Goal: Transaction & Acquisition: Download file/media

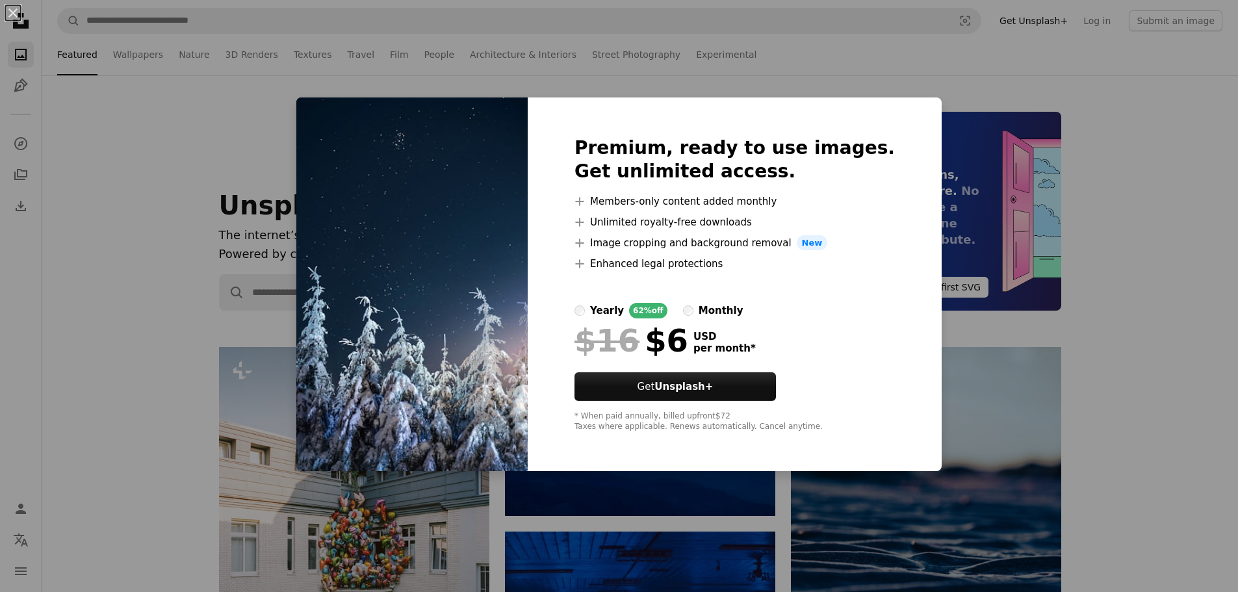
scroll to position [7671, 0]
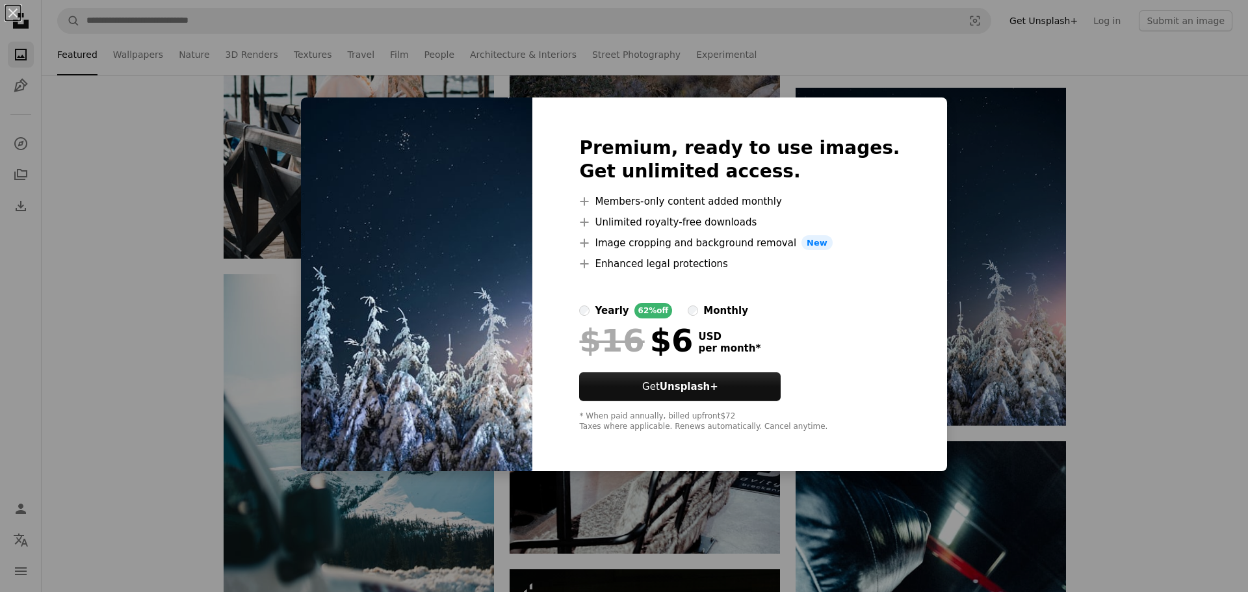
click at [1137, 274] on div "An X shape Premium, ready to use images. Get unlimited access. A plus sign Memb…" at bounding box center [624, 296] width 1248 height 592
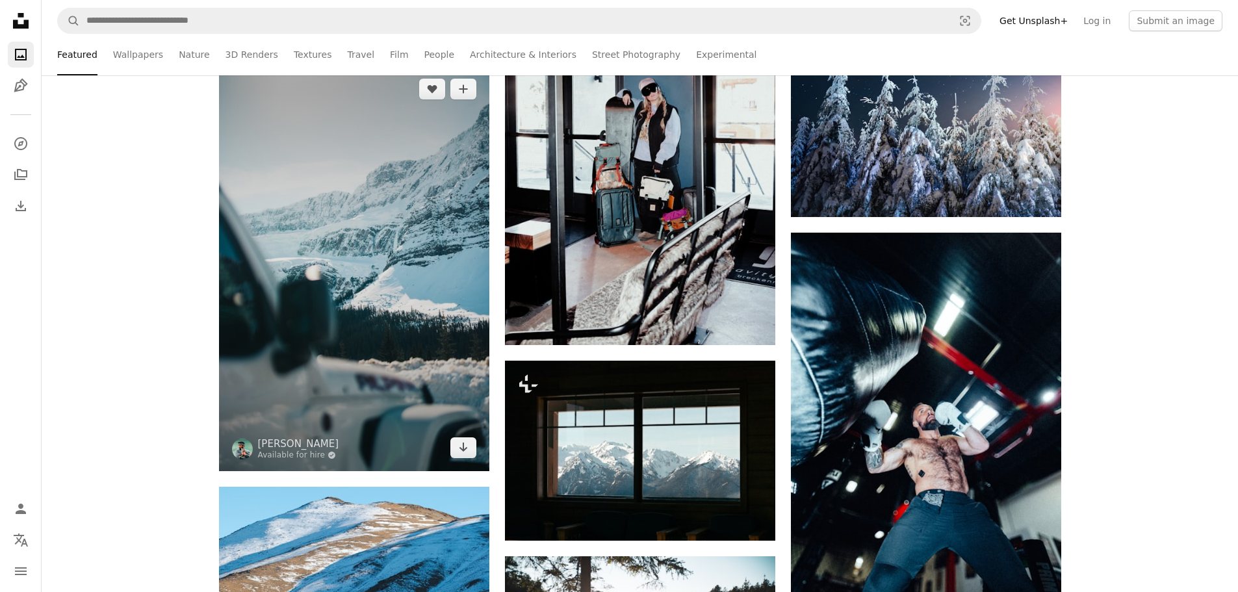
scroll to position [7931, 0]
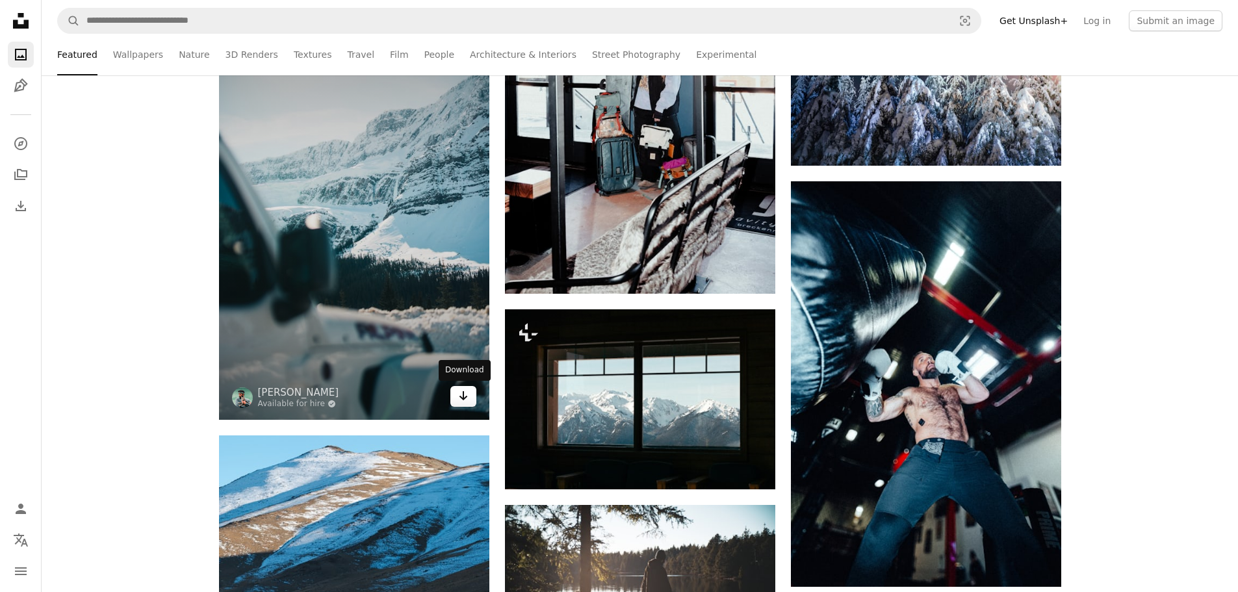
click at [467, 397] on icon "Arrow pointing down" at bounding box center [463, 396] width 10 height 16
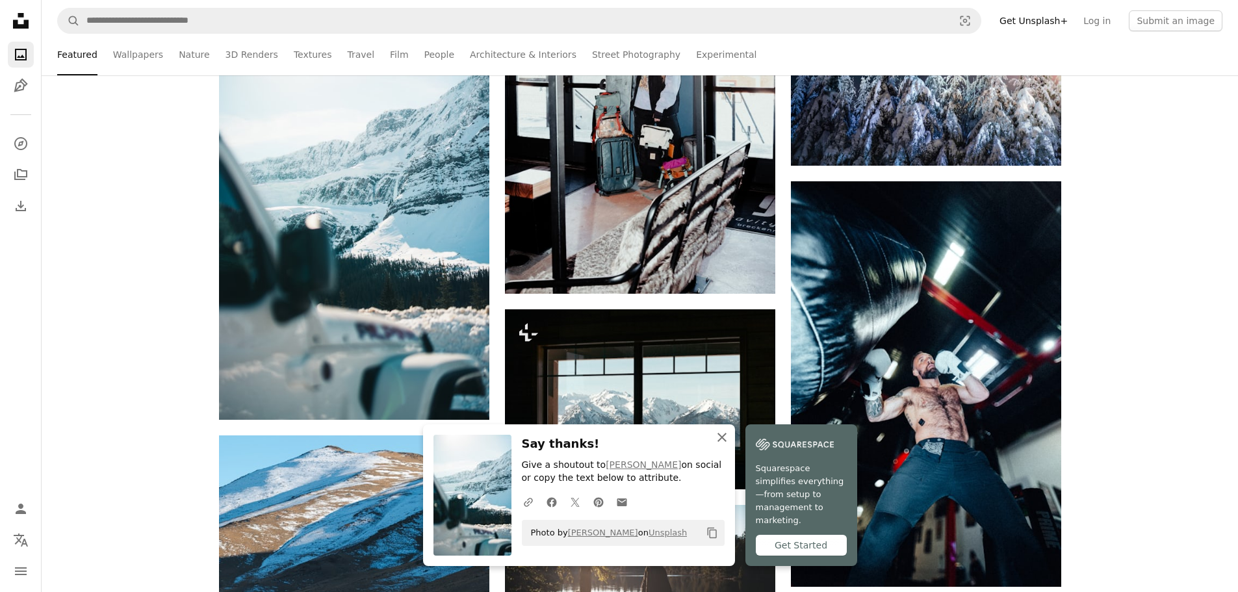
click at [719, 445] on icon "An X shape" at bounding box center [722, 438] width 16 height 16
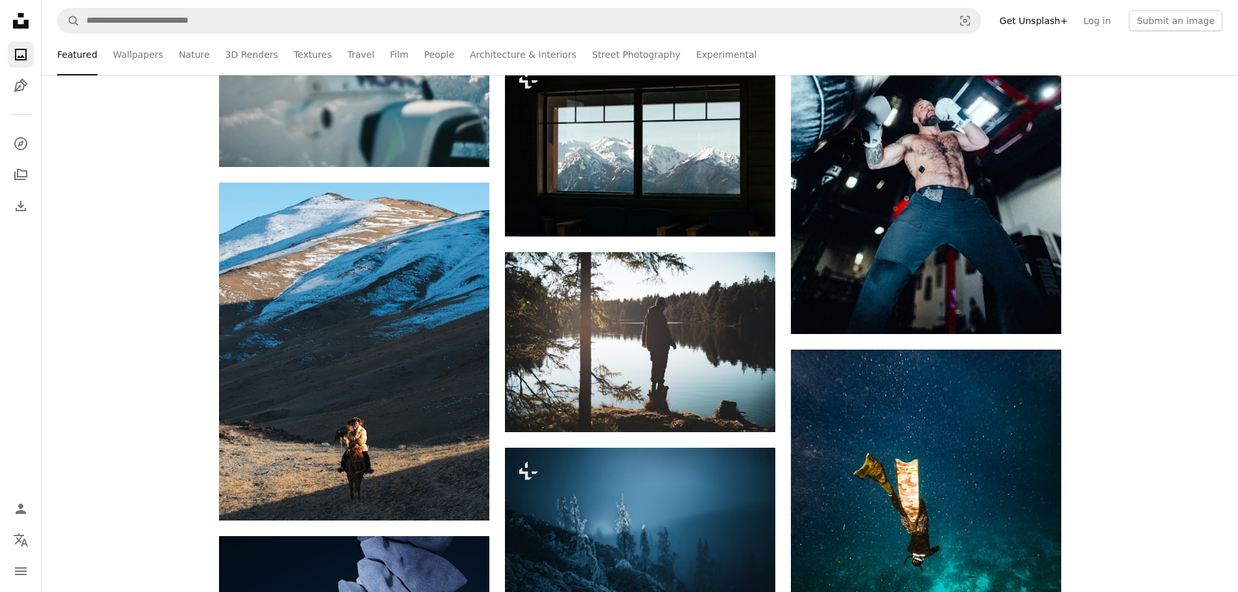
scroll to position [8191, 0]
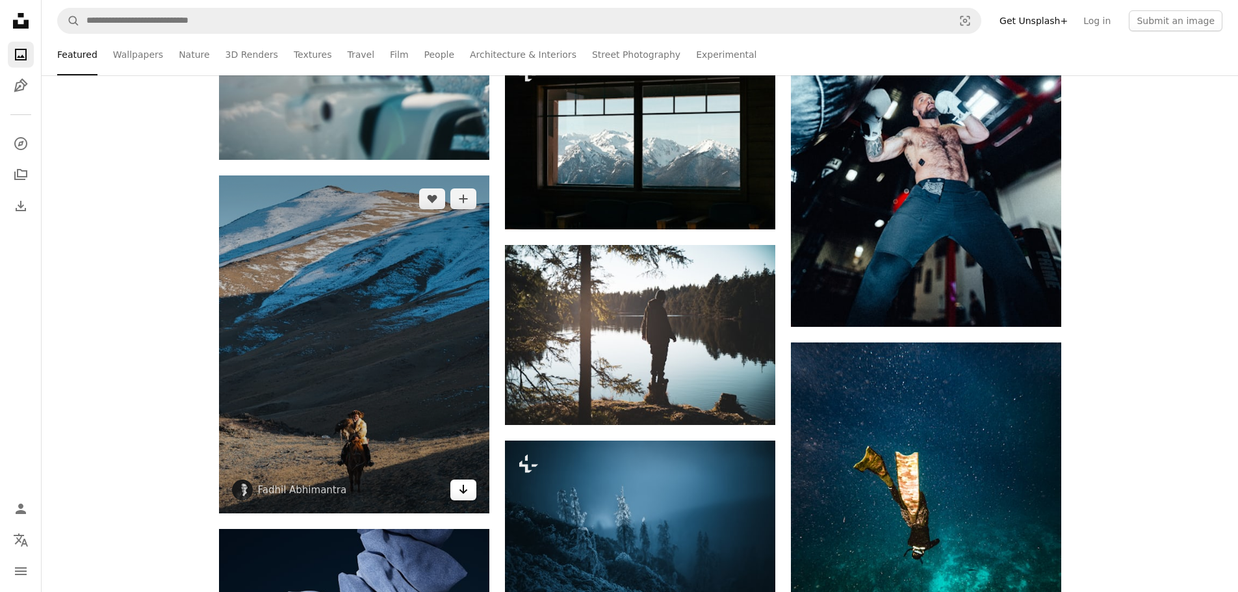
click at [467, 493] on icon "Arrow pointing down" at bounding box center [463, 490] width 10 height 16
